Goal: Find contact information: Find contact information

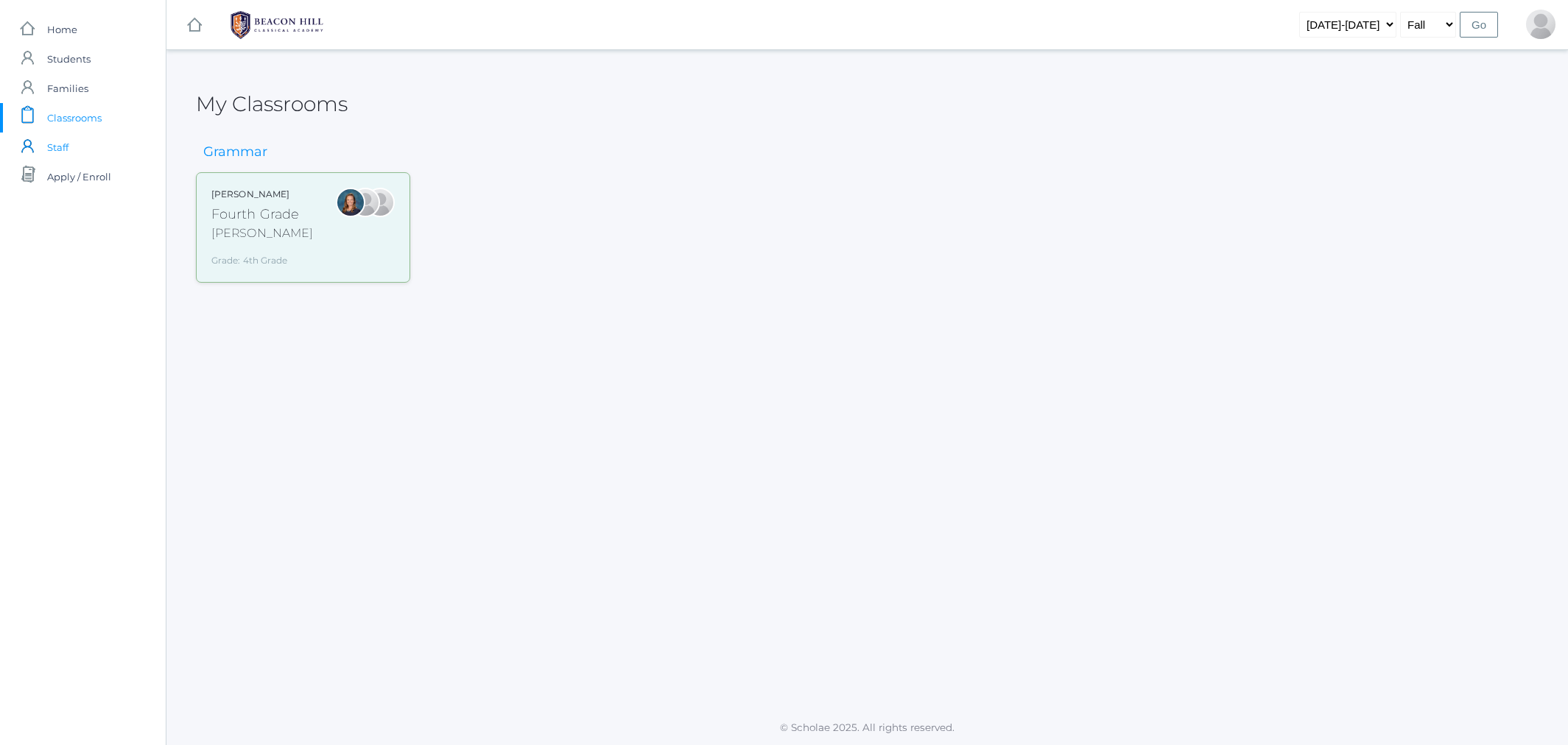
drag, startPoint x: 0, startPoint y: 0, endPoint x: 65, endPoint y: 149, distance: 162.6
click at [65, 149] on span "Staff" at bounding box center [58, 147] width 21 height 30
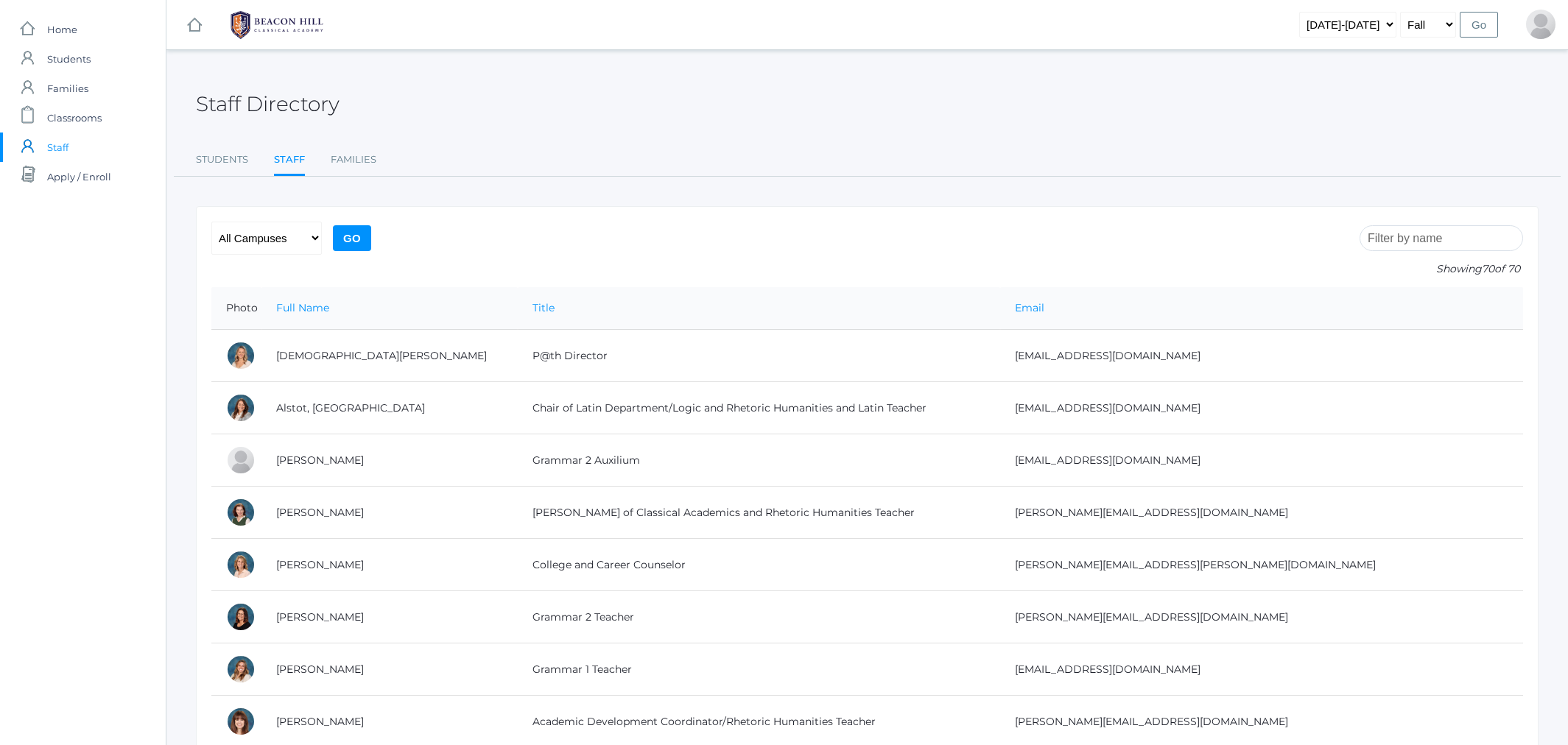
click at [1447, 235] on input "search" at bounding box center [1441, 238] width 163 height 26
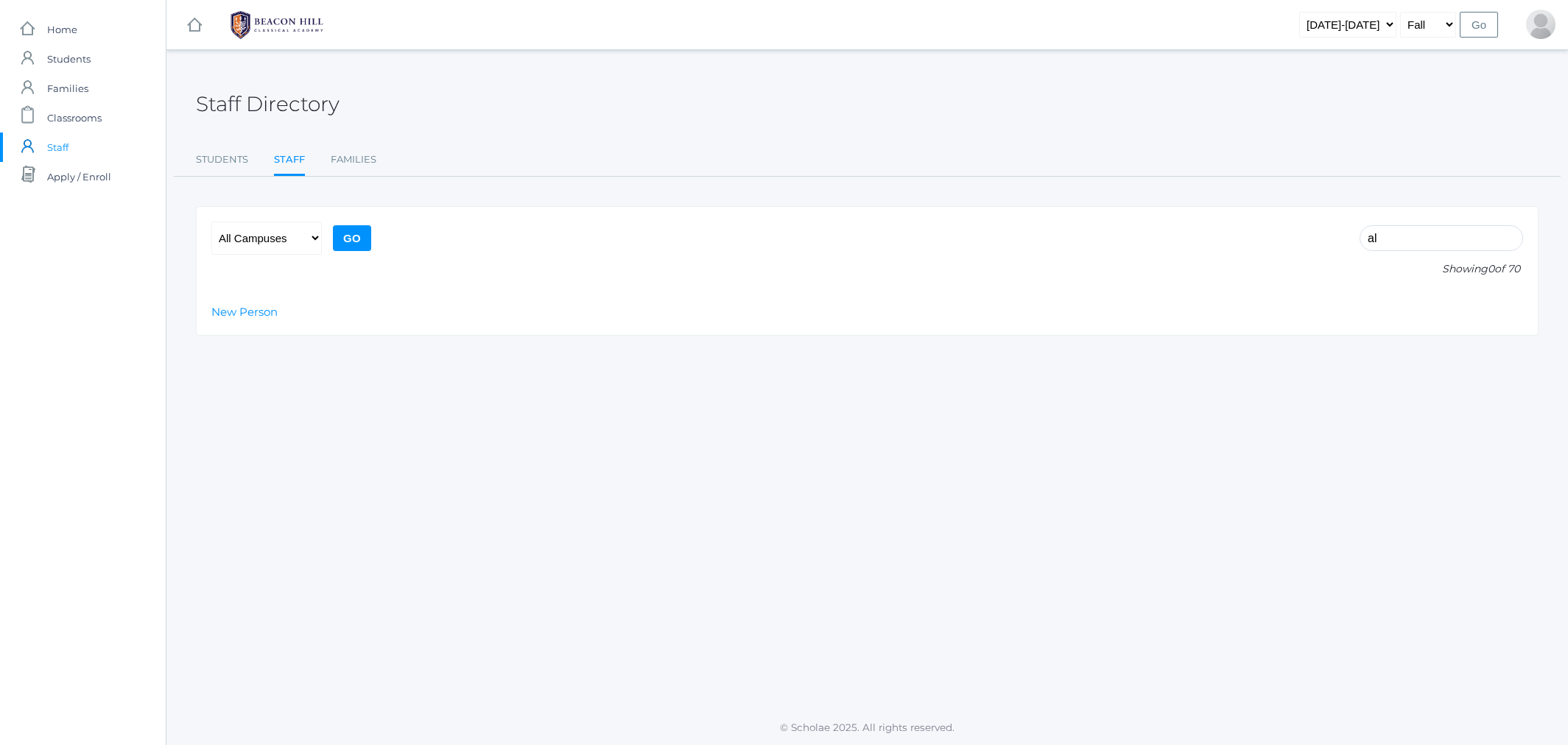
type input "a"
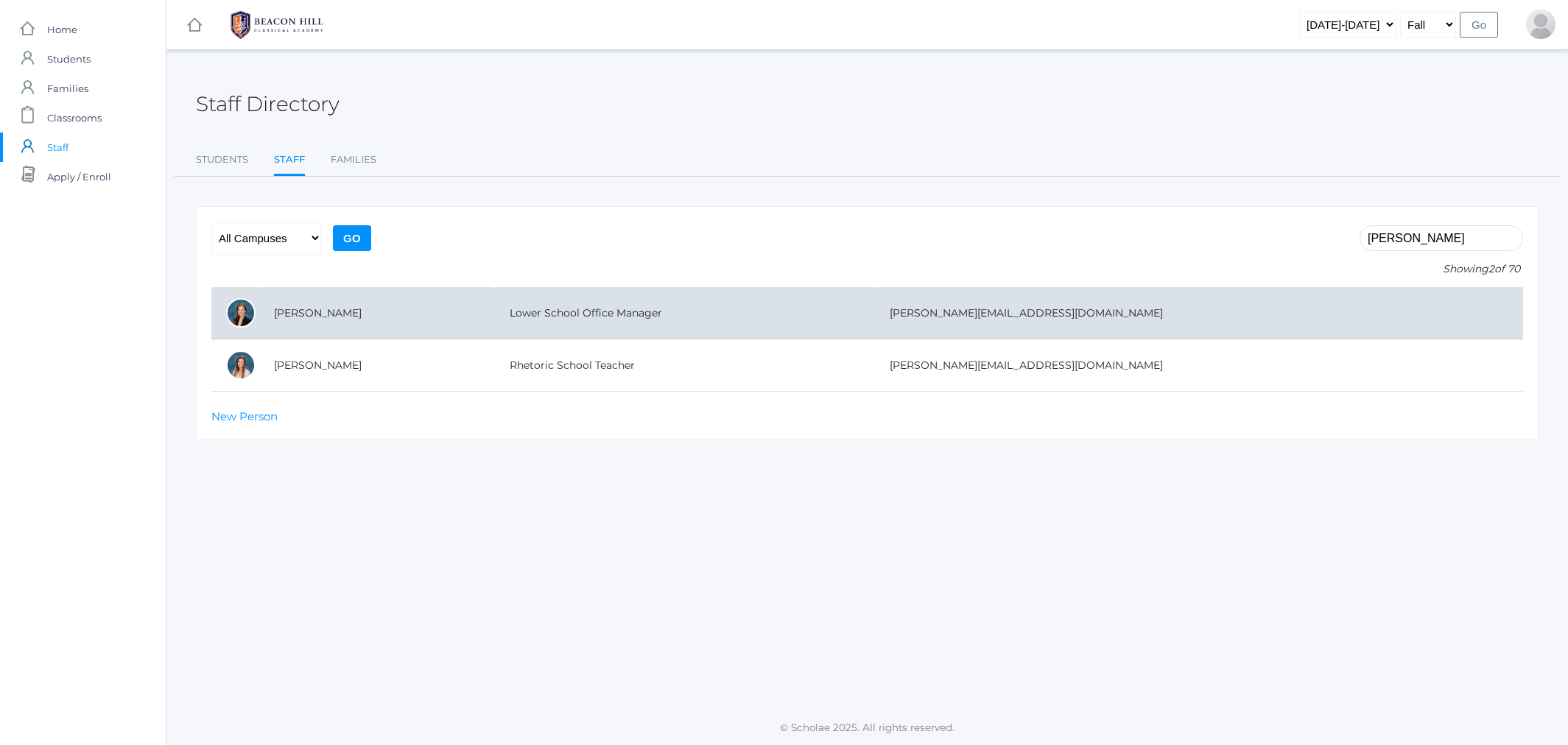
type input "smith"
drag, startPoint x: 1199, startPoint y: 320, endPoint x: 1021, endPoint y: 314, distance: 178.1
click at [1020, 314] on td "allison@beaconhillclassical.org" at bounding box center [1198, 313] width 648 height 53
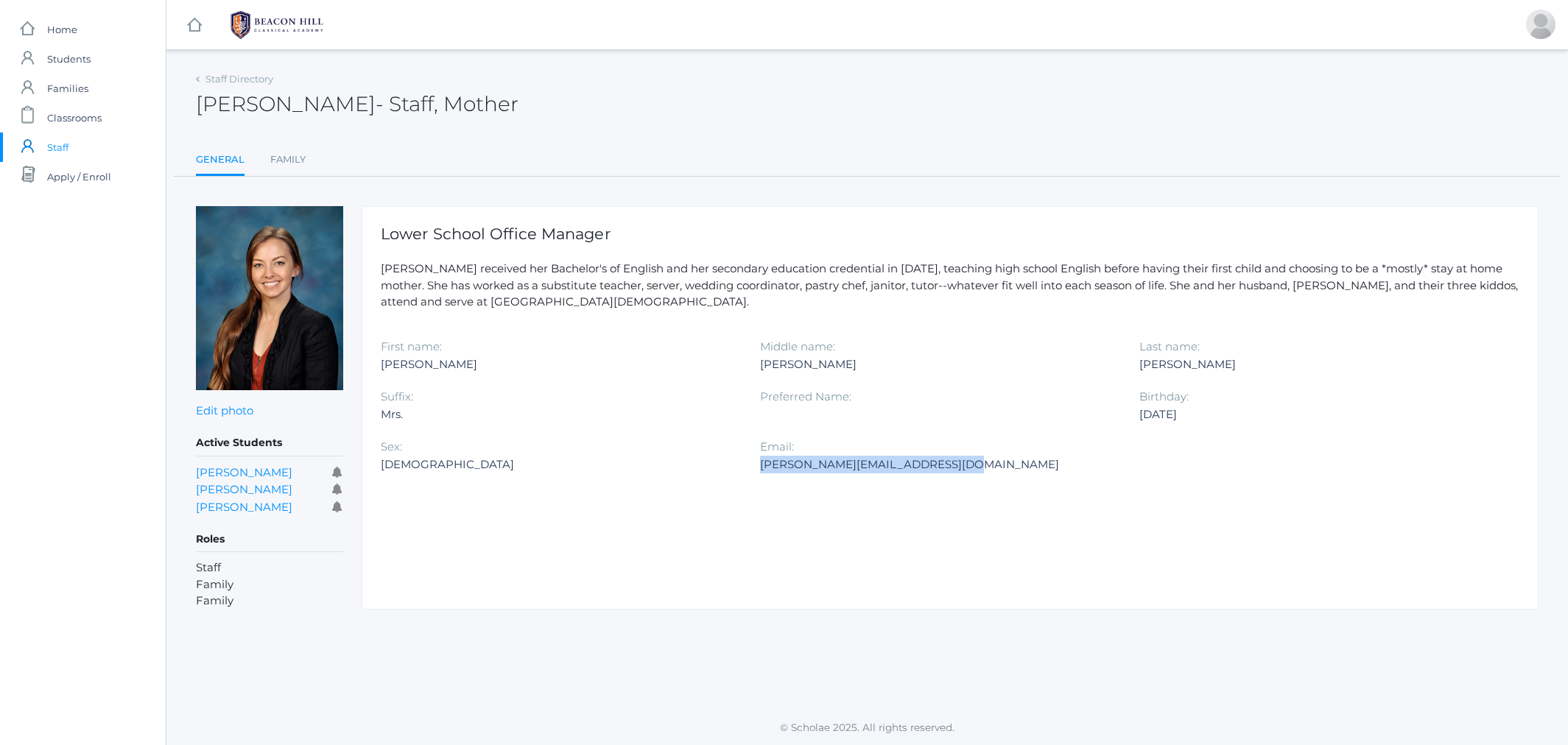
drag, startPoint x: 933, startPoint y: 461, endPoint x: 760, endPoint y: 460, distance: 173.0
click at [760, 460] on div "allison@beaconhillclassical.org" at bounding box center [939, 464] width 357 height 18
